Goal: Use online tool/utility: Use online tool/utility

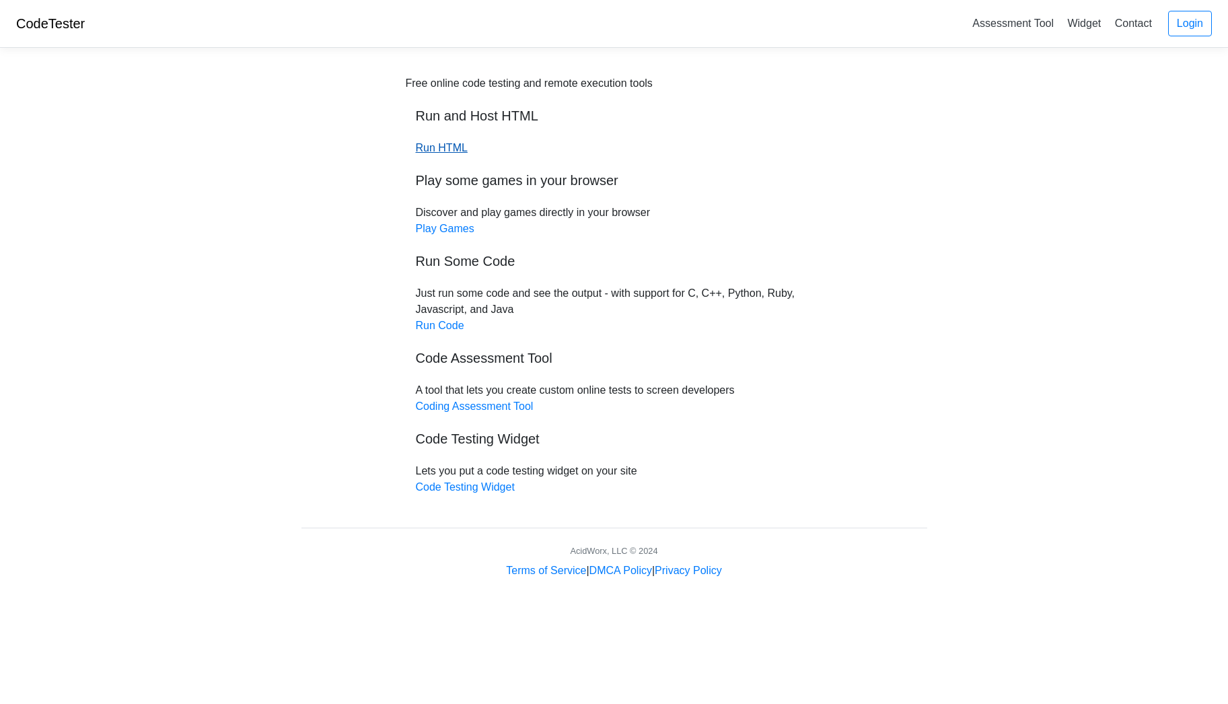
click at [446, 149] on link "Run HTML" at bounding box center [442, 147] width 52 height 11
click at [1199, 275] on body "CodeTester Assessment Tool Widget Contact Login Free online code testing and re…" at bounding box center [614, 289] width 1228 height 579
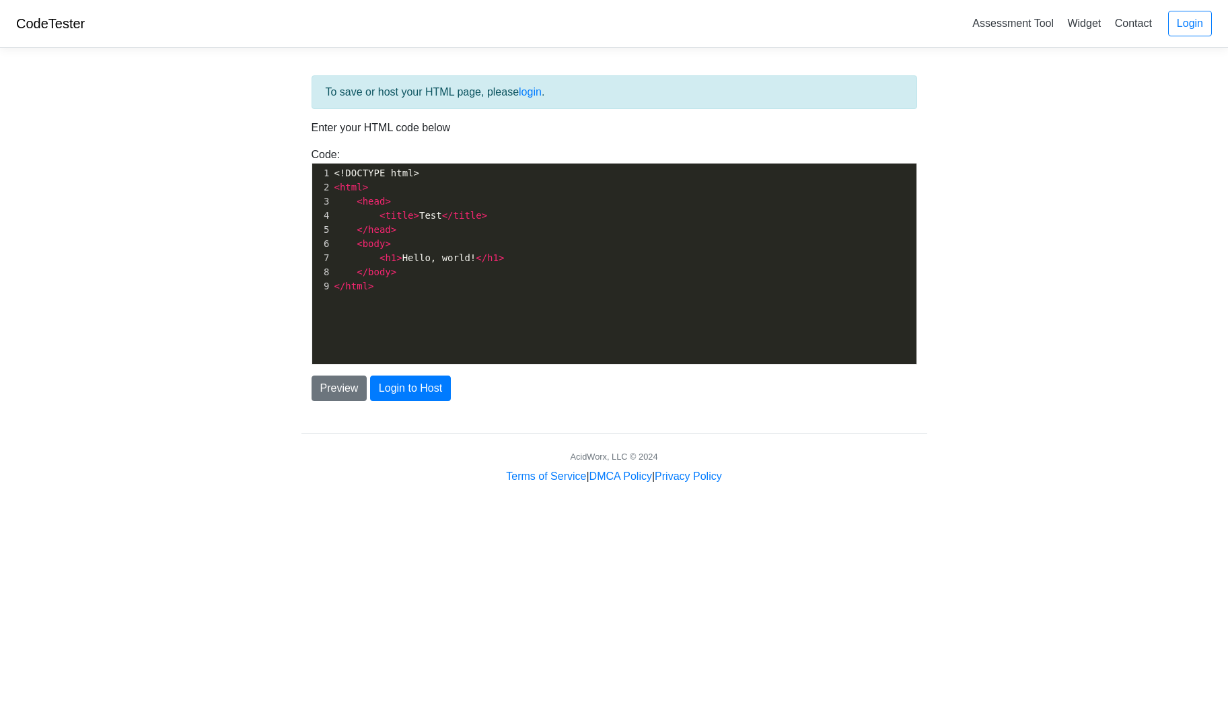
scroll to position [5, 0]
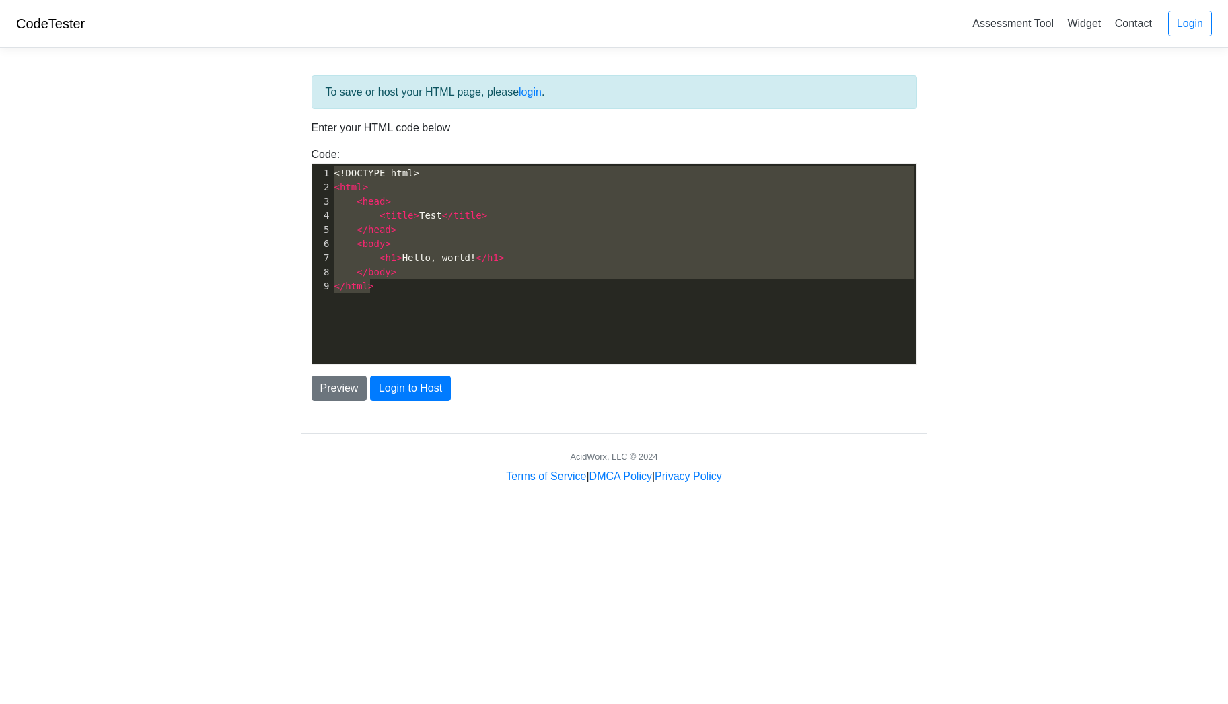
drag, startPoint x: 388, startPoint y: 281, endPoint x: 308, endPoint y: 166, distance: 139.8
click at [308, 166] on div "Code: <!DOCTYPE html> <html> <head> <title>Test</title> </head> <body> <h1>Hell…" at bounding box center [615, 256] width 626 height 218
type textarea "​<!DOCTYPE html> <html> <head> <title>Test</title> </head> <body> <h1>Hello, wo…"
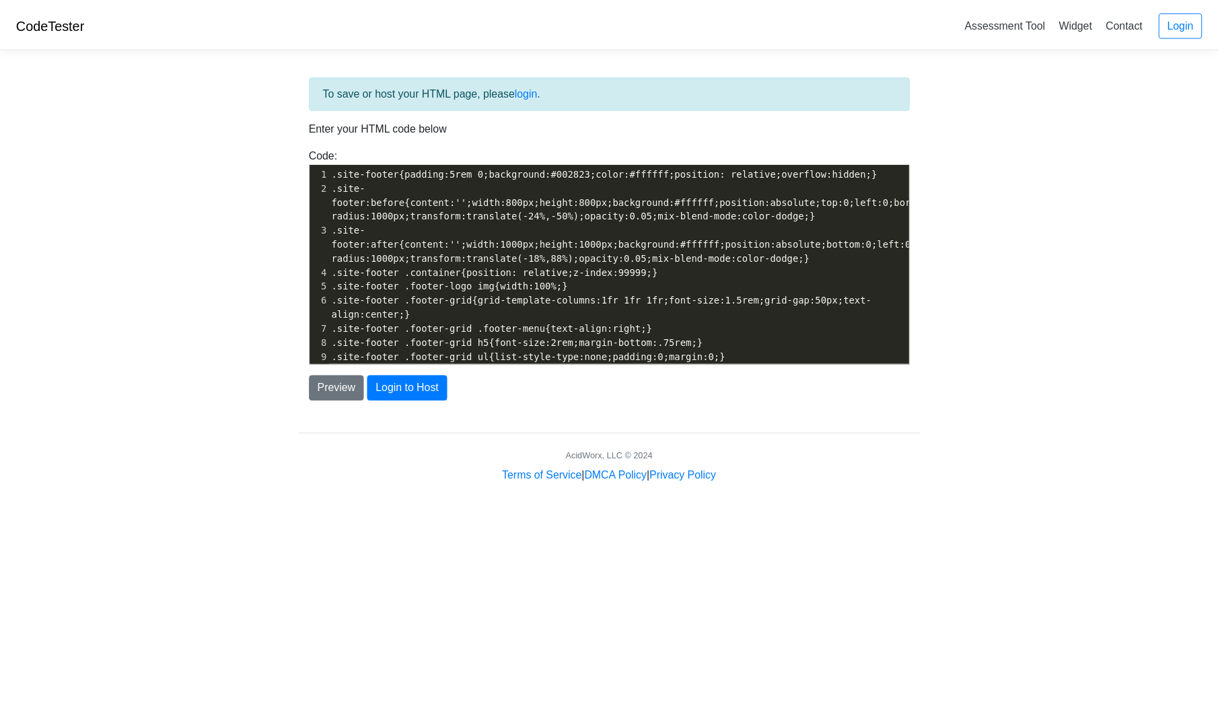
scroll to position [120, 0]
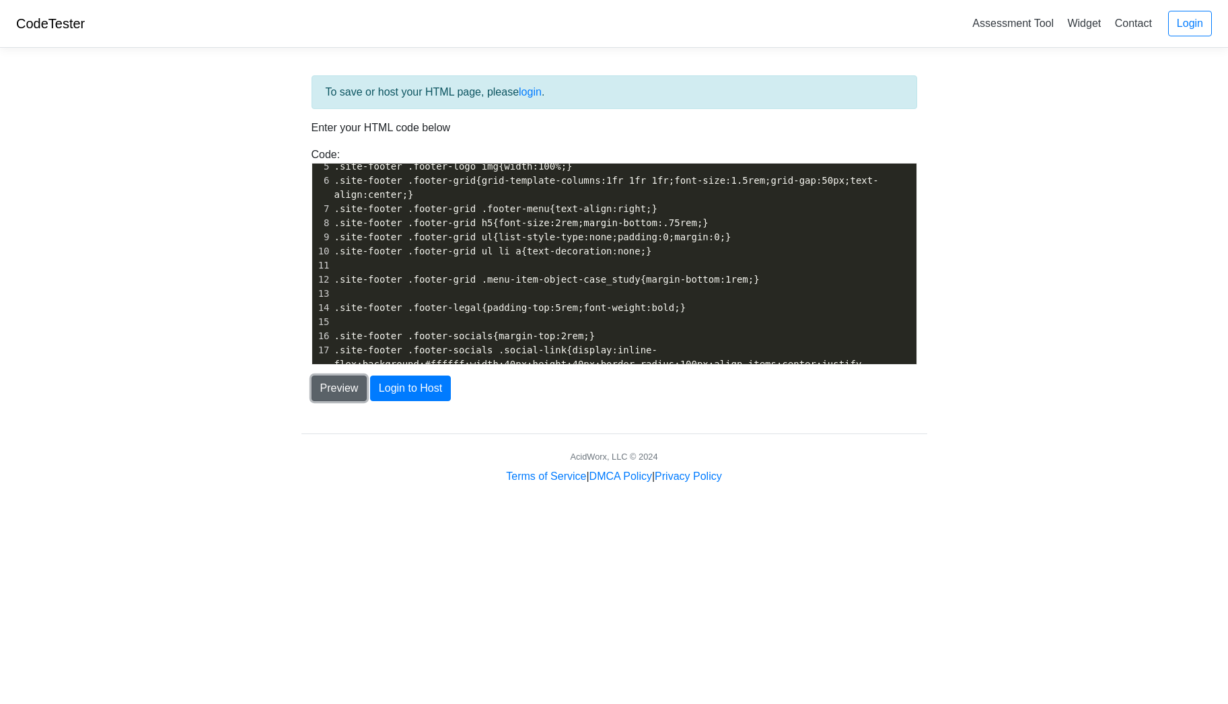
click at [345, 386] on button "Preview" at bounding box center [340, 389] width 56 height 26
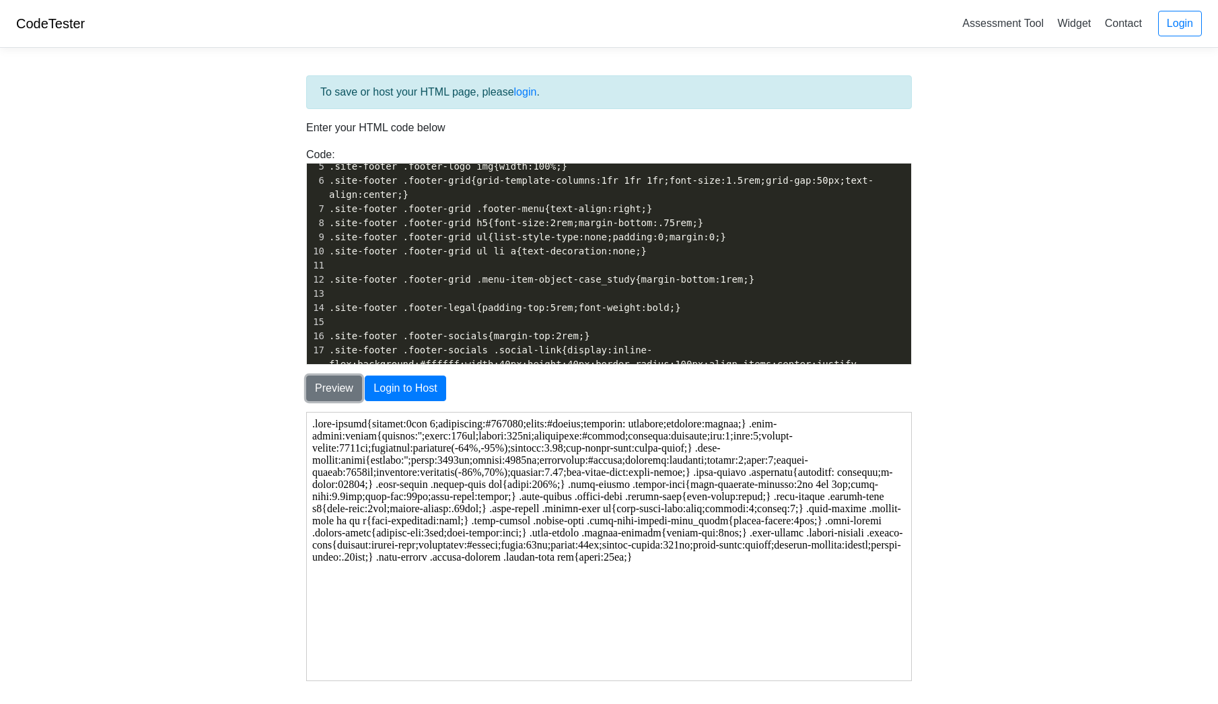
scroll to position [0, 0]
